Goal: Task Accomplishment & Management: Manage account settings

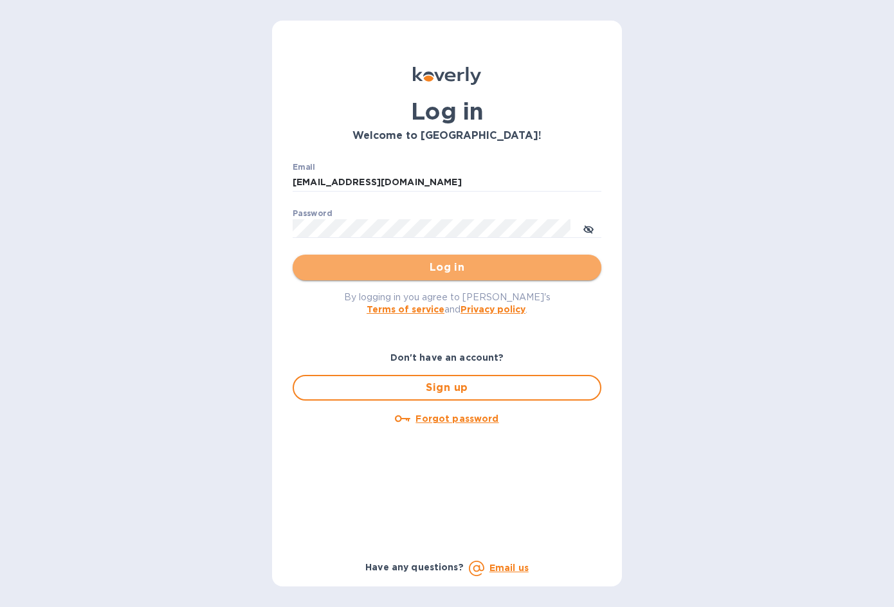
click at [397, 264] on span "Log in" at bounding box center [447, 267] width 288 height 15
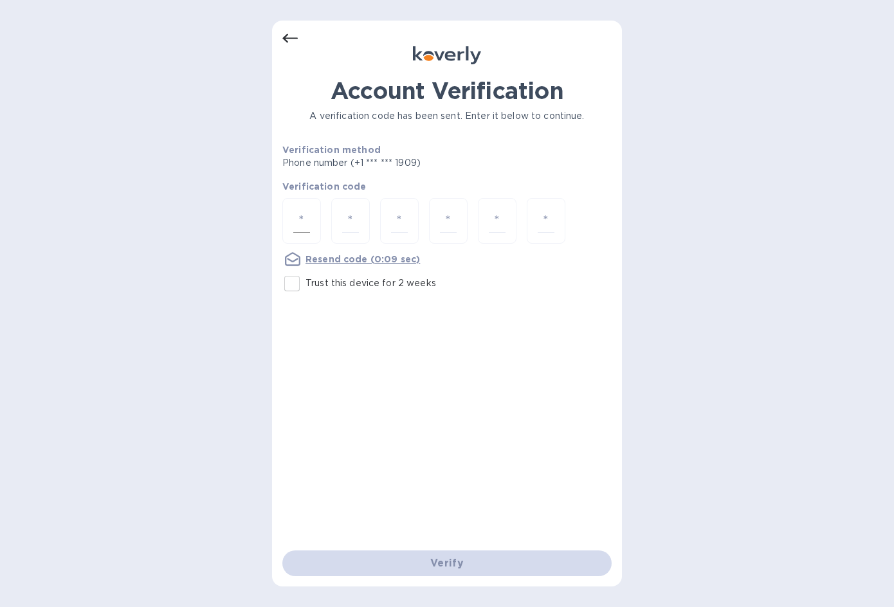
click at [310, 218] on div at bounding box center [301, 221] width 39 height 46
type input "9"
type input "5"
type input "4"
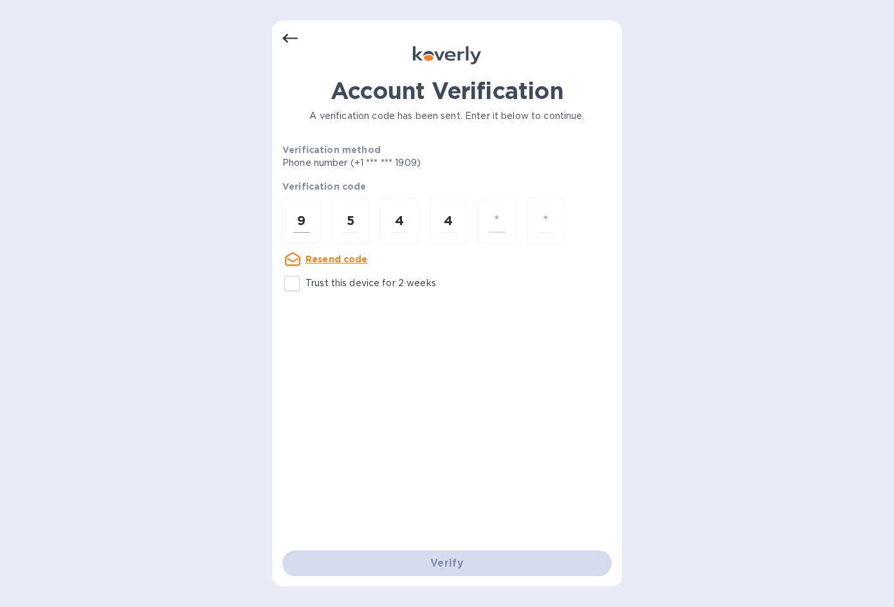
type input "2"
type input "6"
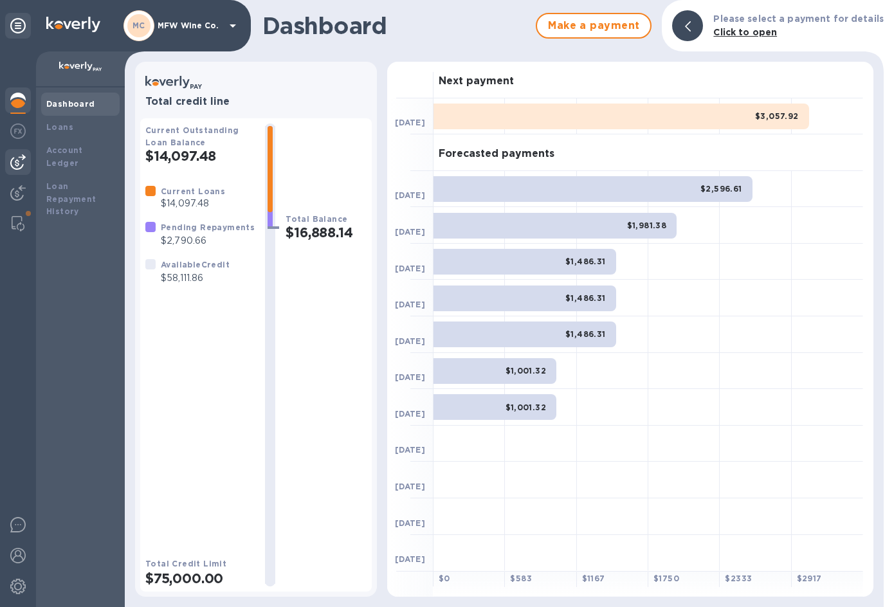
click at [24, 161] on img at bounding box center [17, 161] width 15 height 15
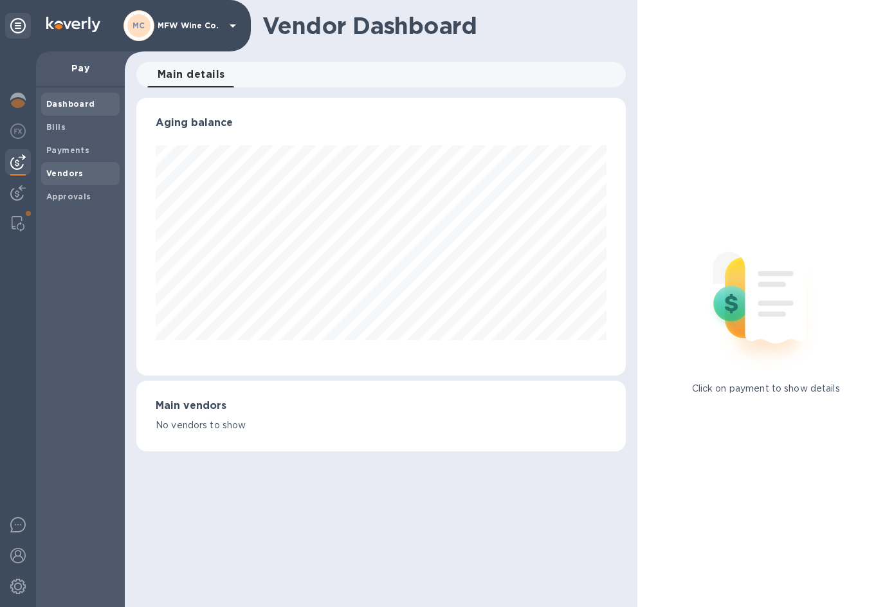
scroll to position [278, 489]
click at [69, 169] on b "Vendors" at bounding box center [64, 173] width 37 height 10
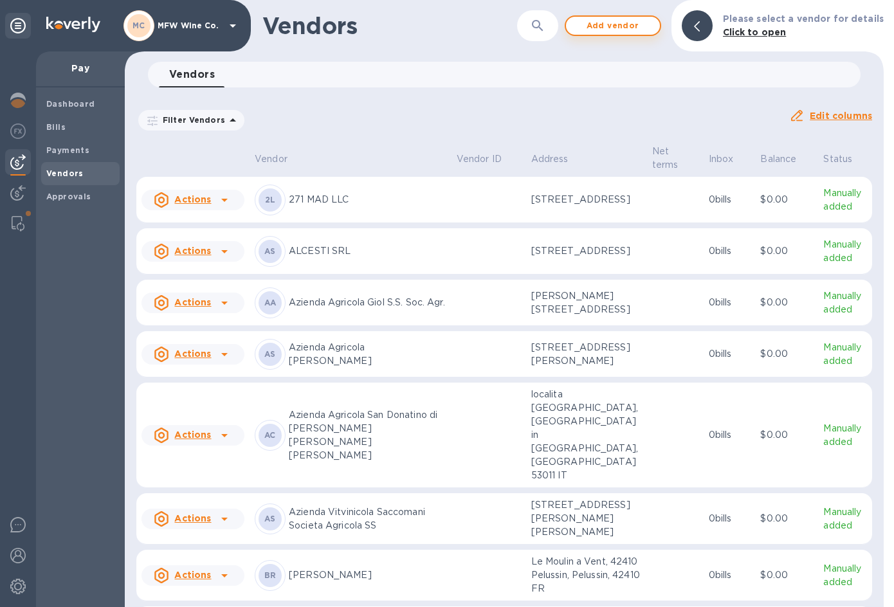
click at [604, 25] on span "Add vendor" at bounding box center [612, 25] width 73 height 15
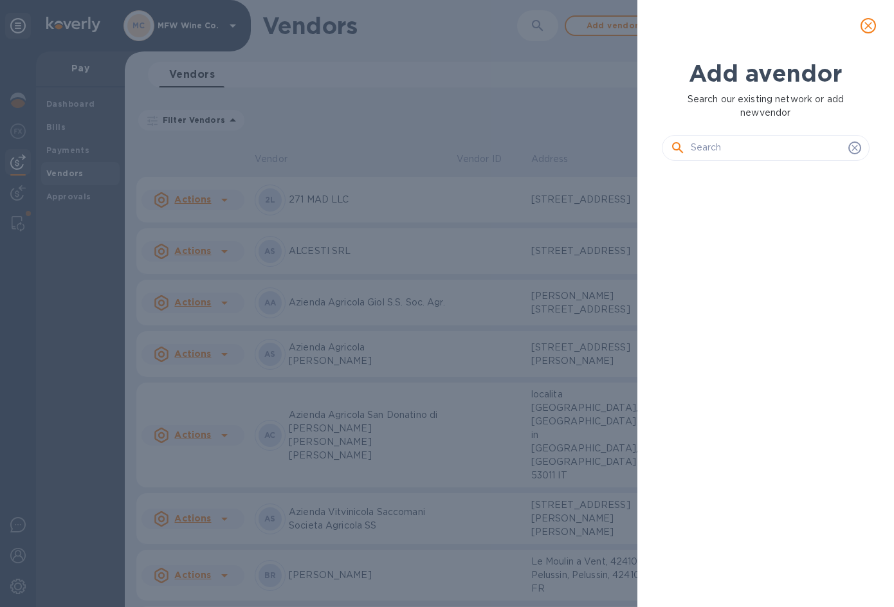
scroll to position [392, 213]
